Goal: Information Seeking & Learning: Find specific fact

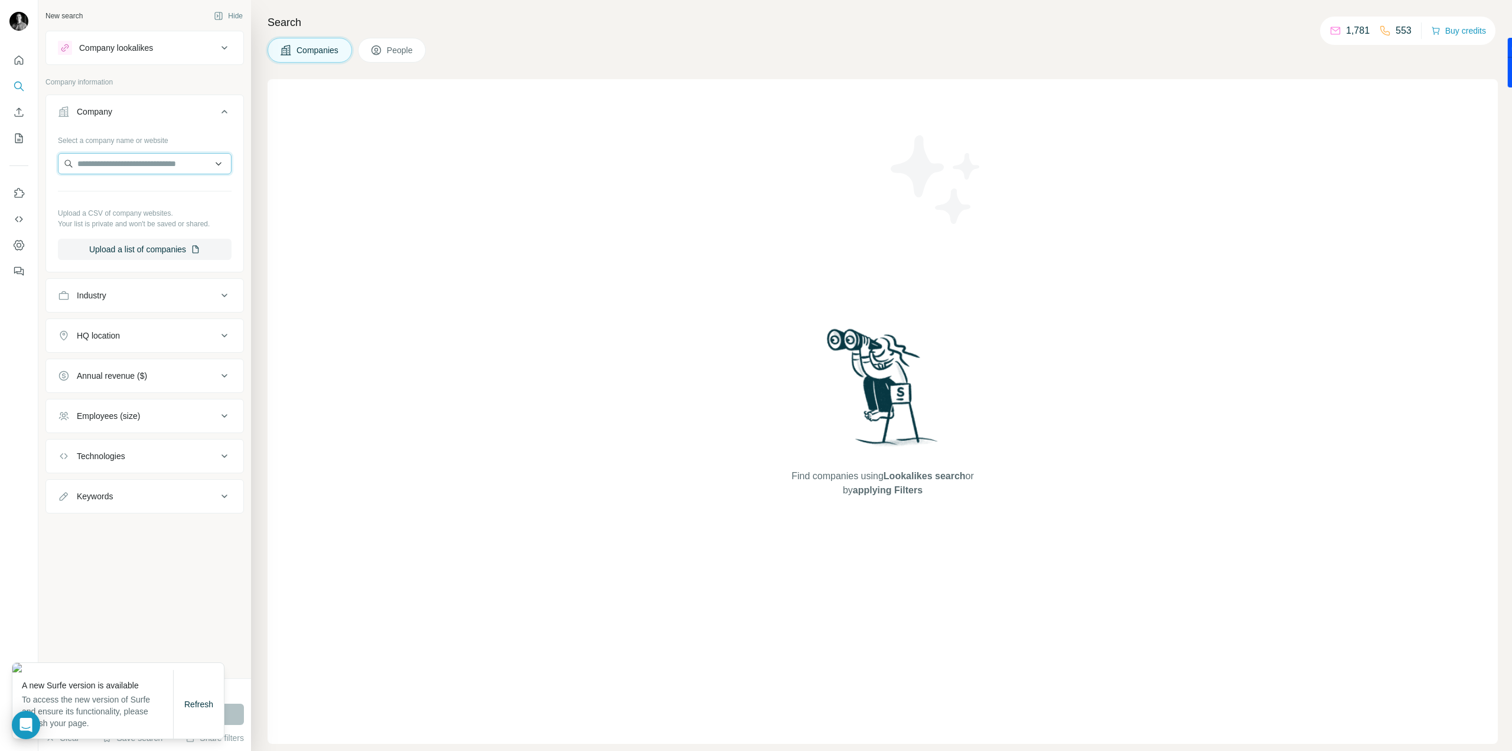
click at [111, 168] on input "text" at bounding box center [145, 163] width 174 height 21
type input "**********"
click at [199, 198] on div "HeatTransformers [DOMAIN_NAME]" at bounding box center [144, 195] width 168 height 32
click at [168, 165] on input "text" at bounding box center [145, 163] width 174 height 21
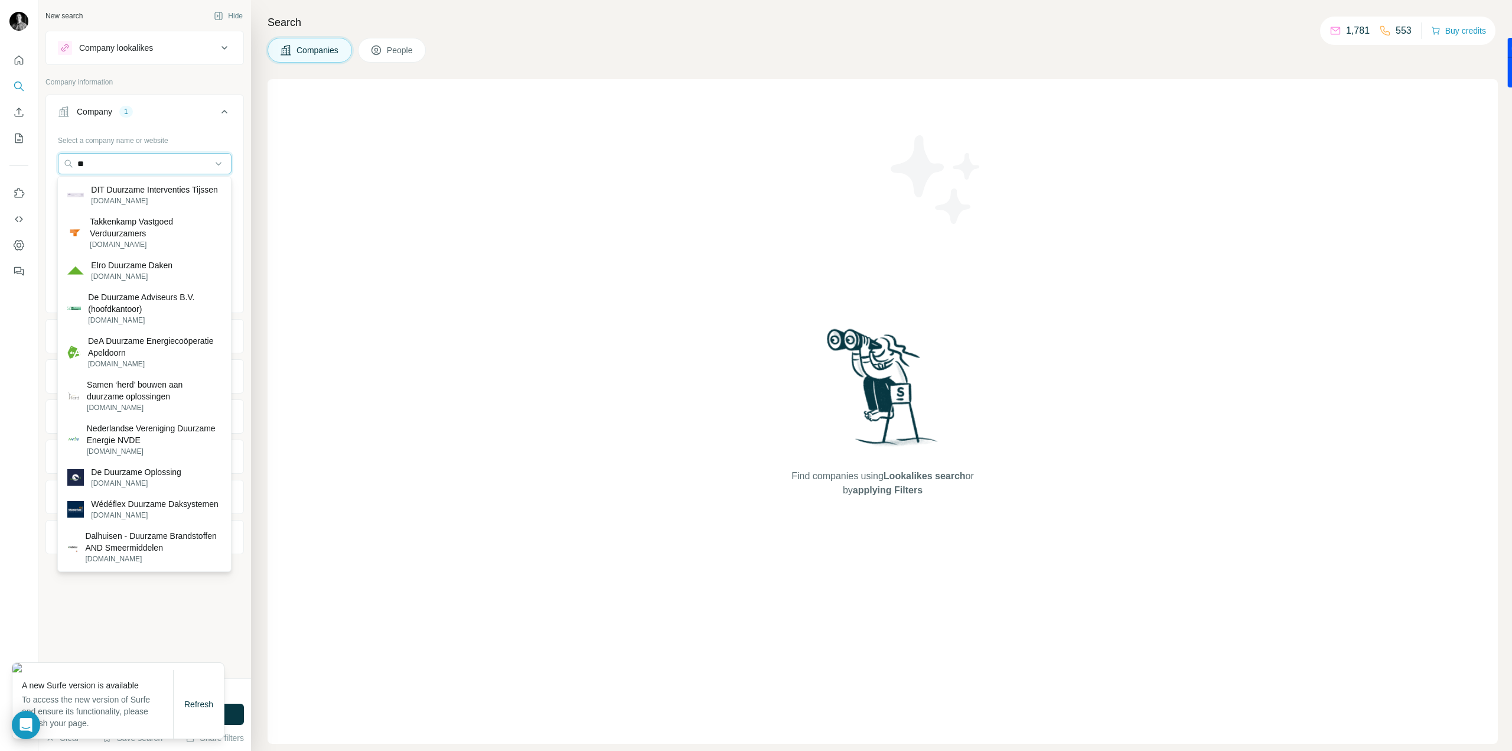
type input "*"
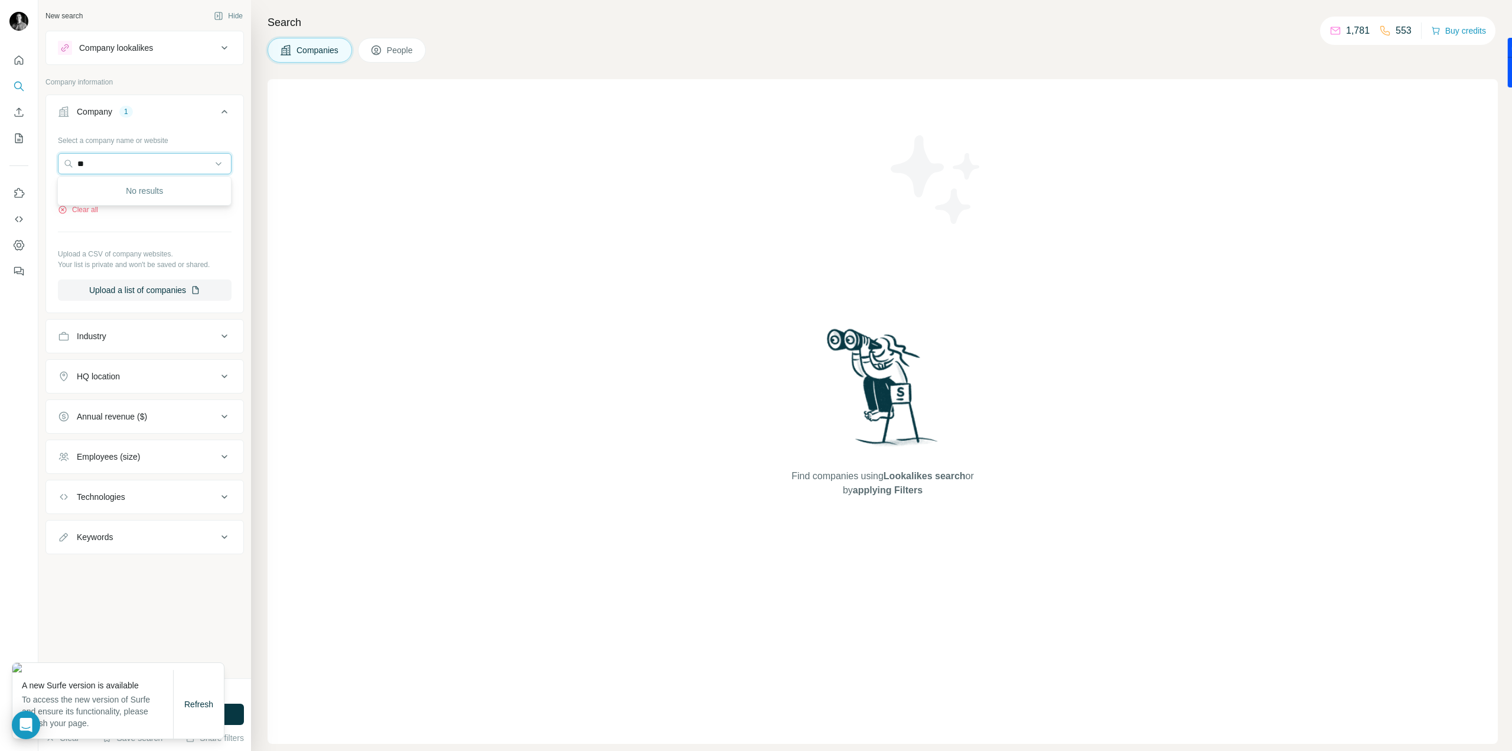
type input "*"
